Goal: Information Seeking & Learning: Learn about a topic

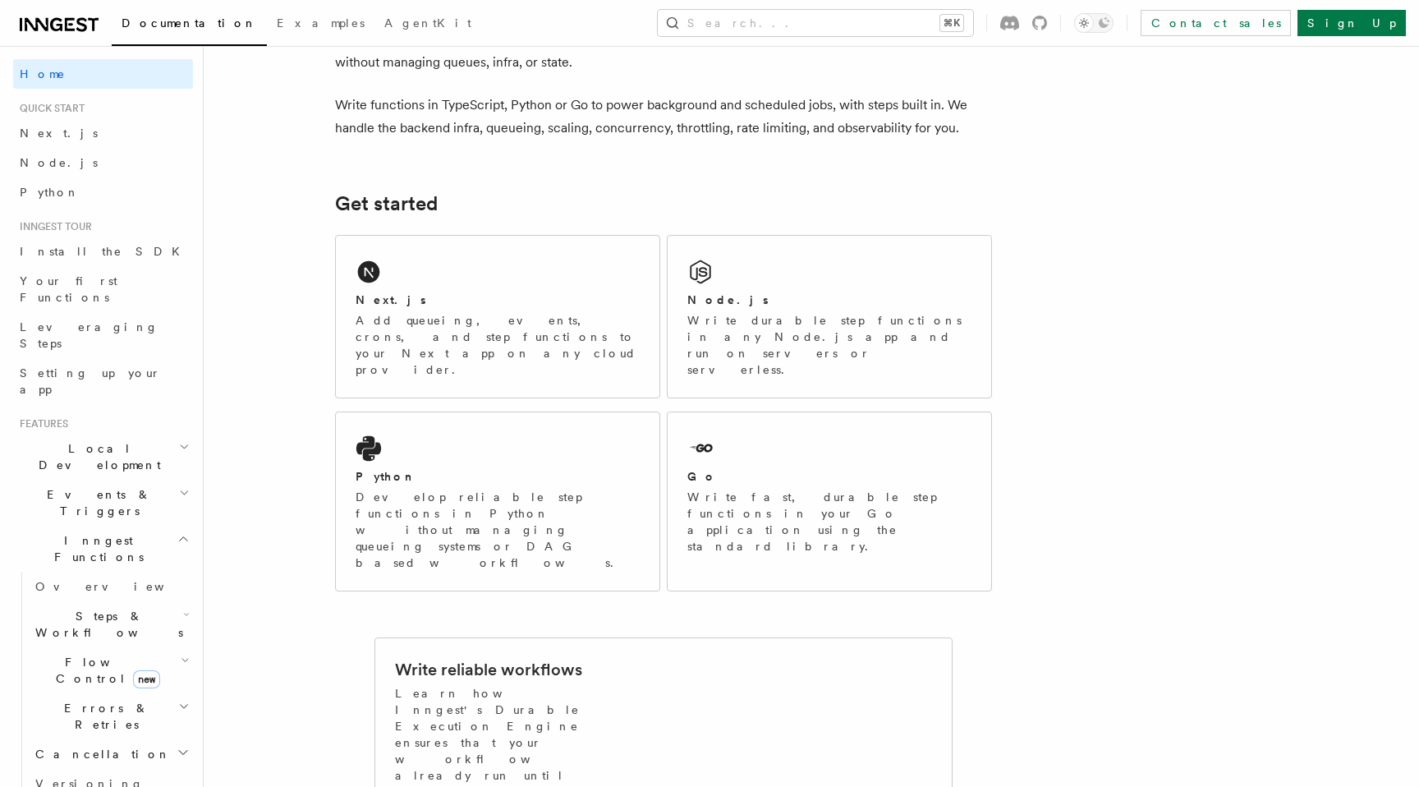
scroll to position [177, 0]
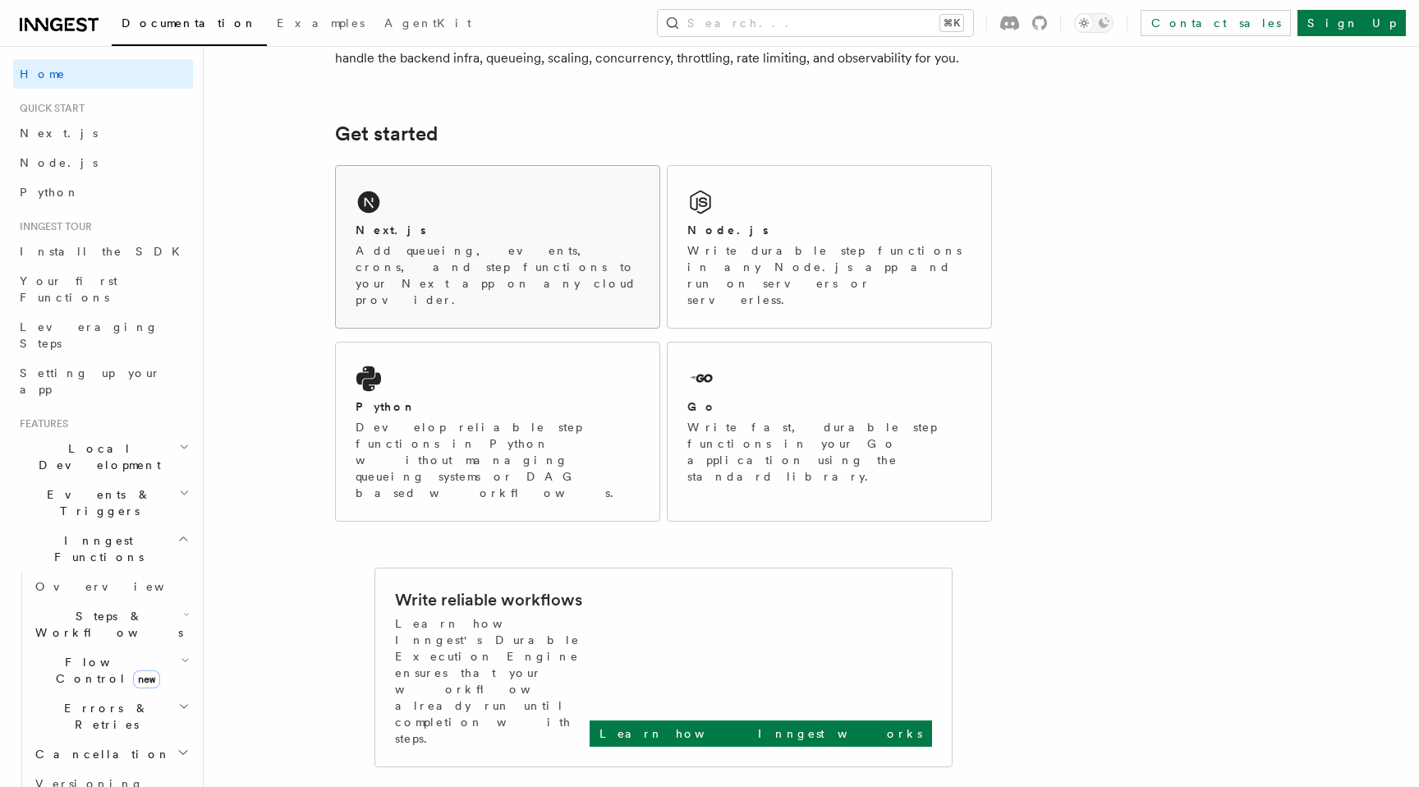
click at [420, 212] on div "Next.js Add queueing, events, crons, and step functions to your Next app on any…" at bounding box center [497, 247] width 323 height 162
click at [437, 249] on p "Add queueing, events, crons, and step functions to your Next app on any cloud p…" at bounding box center [498, 275] width 284 height 66
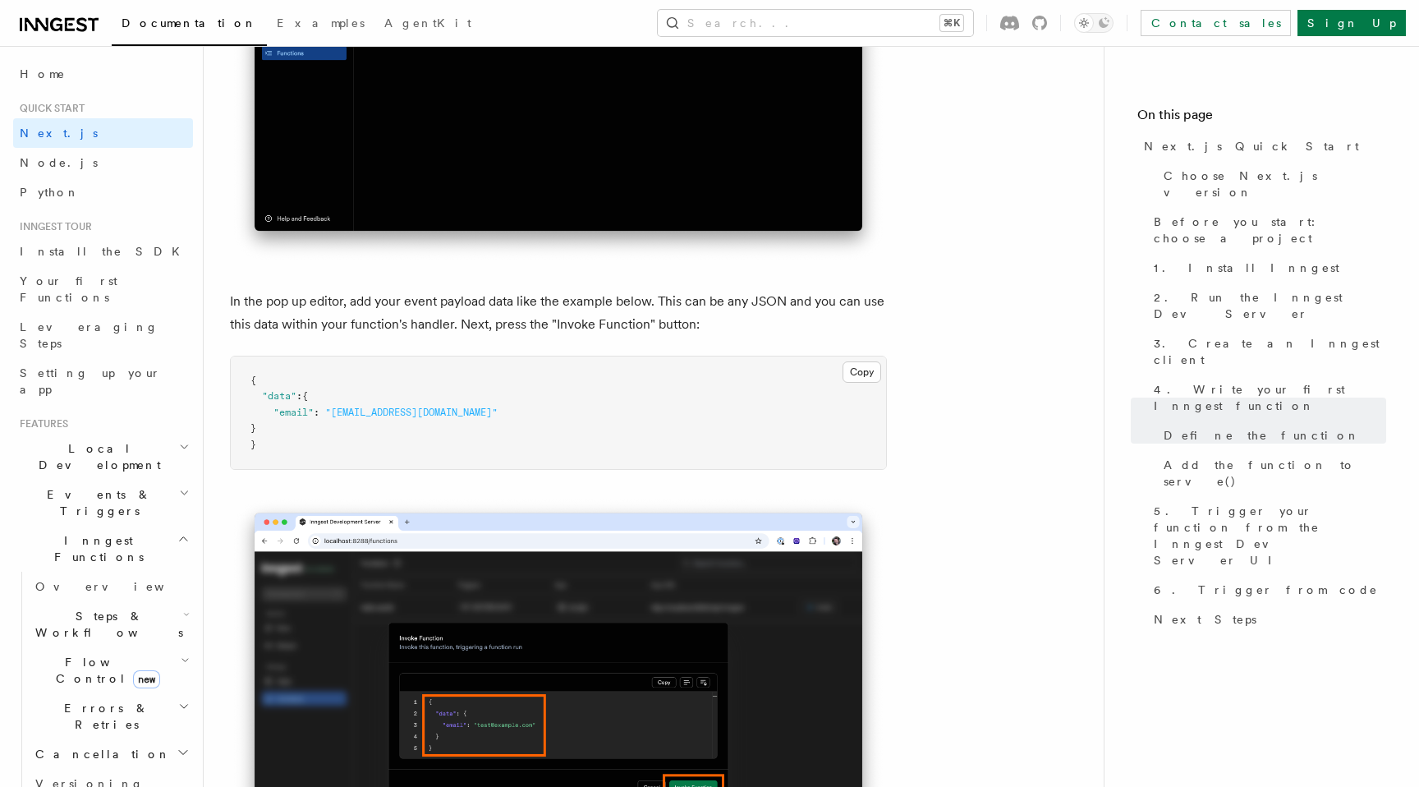
scroll to position [4528, 0]
